Goal: Navigation & Orientation: Find specific page/section

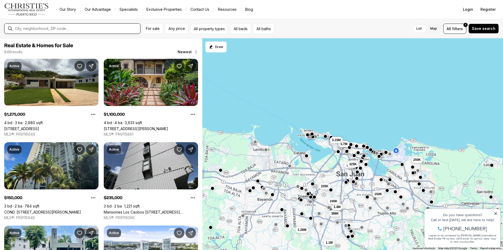
click at [115, 30] on input "text" at bounding box center [76, 28] width 123 height 5
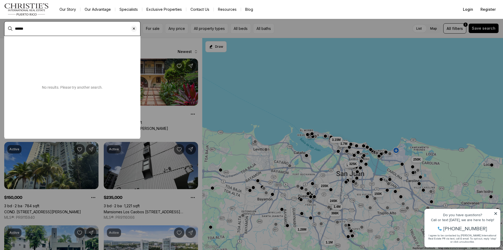
type input "******"
